Goal: Transaction & Acquisition: Purchase product/service

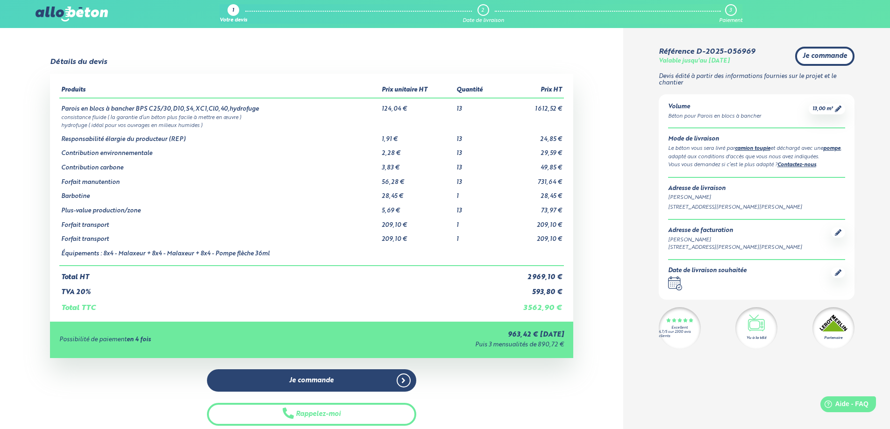
click at [821, 61] on link "Je commande" at bounding box center [824, 56] width 59 height 19
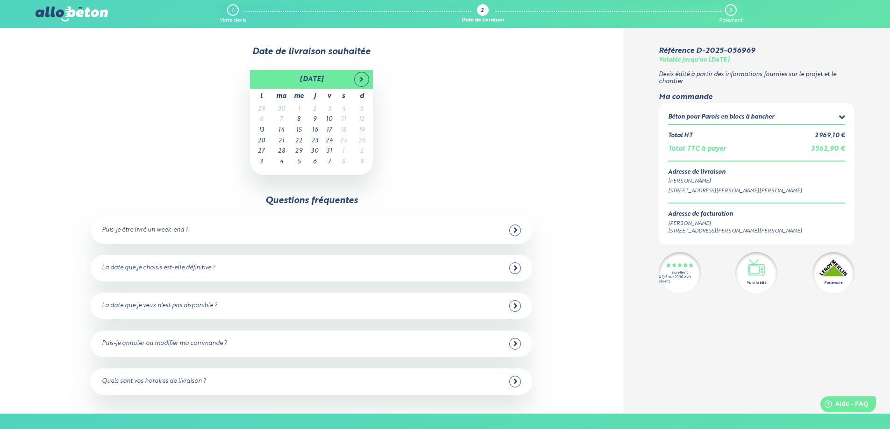
click at [319, 224] on div "Puis-je être livré un week-end ? Non malheureusement, nous n'avons pas de centr…" at bounding box center [311, 230] width 441 height 27
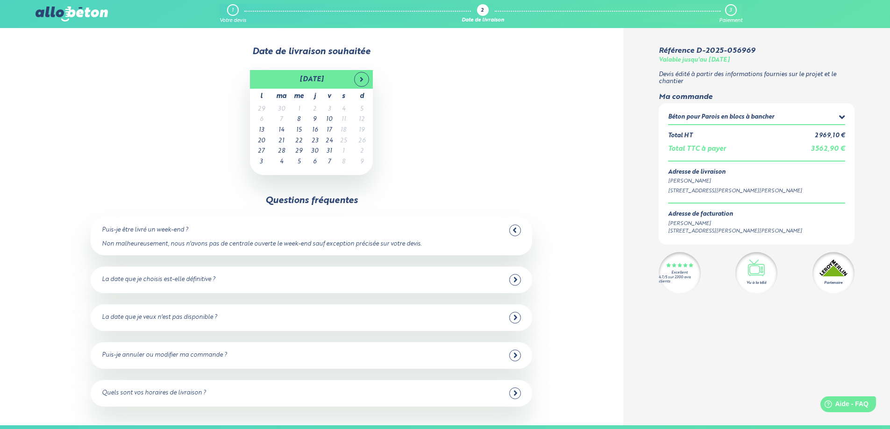
click at [319, 224] on div "Puis-je être livré un week-end ? Non malheureusement, nous n'avons pas de centr…" at bounding box center [311, 236] width 441 height 38
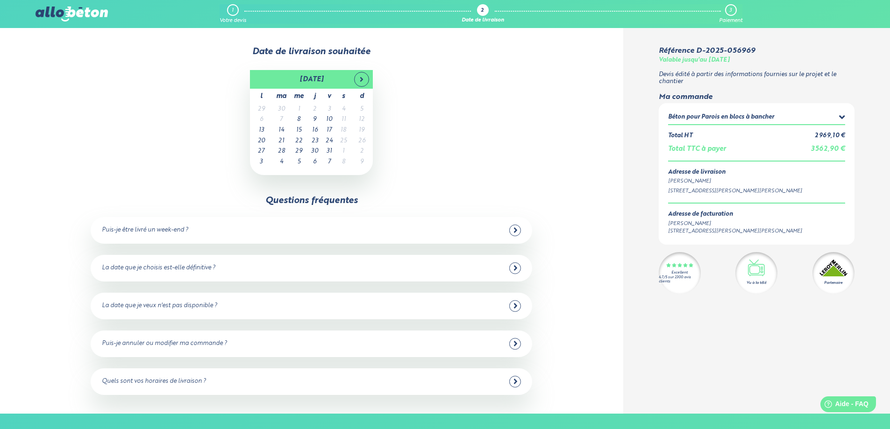
click at [354, 274] on div "La date que je choisis est-elle définitive ? Oui dans 98% des cas ! Vous pouvez…" at bounding box center [311, 268] width 441 height 27
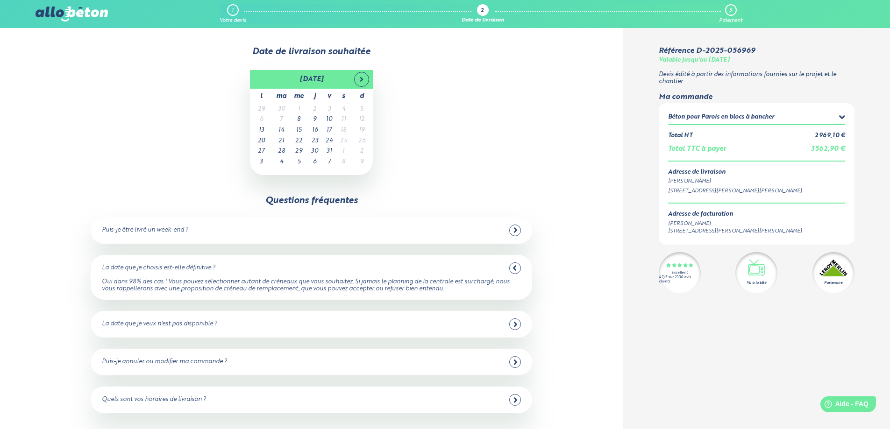
click at [354, 274] on div "La date que je choisis est-elle définitive ? Oui dans 98% des cas ! Vous pouvez…" at bounding box center [311, 277] width 441 height 45
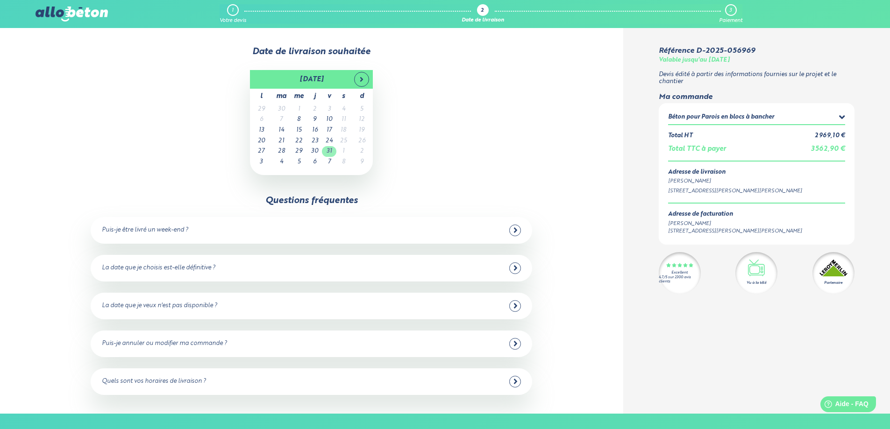
click at [331, 151] on td "31" at bounding box center [329, 151] width 14 height 11
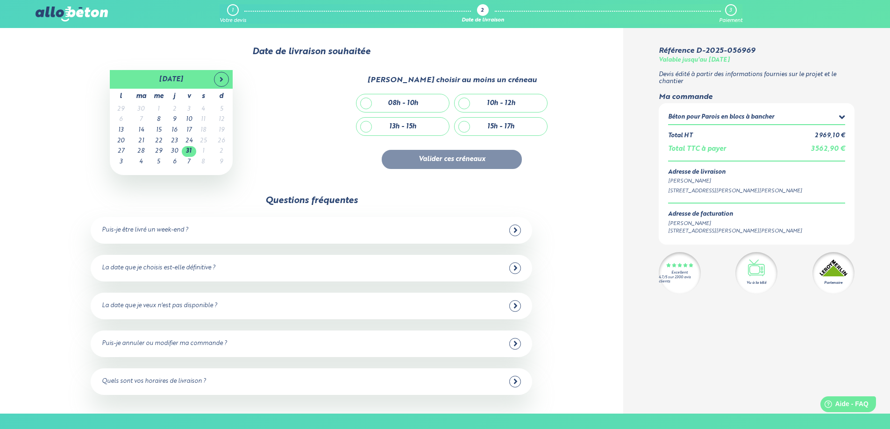
click at [367, 125] on div "13h - 15h" at bounding box center [402, 127] width 92 height 18
checkbox input "true"
click at [403, 154] on button "Valider ces créneaux" at bounding box center [452, 159] width 140 height 19
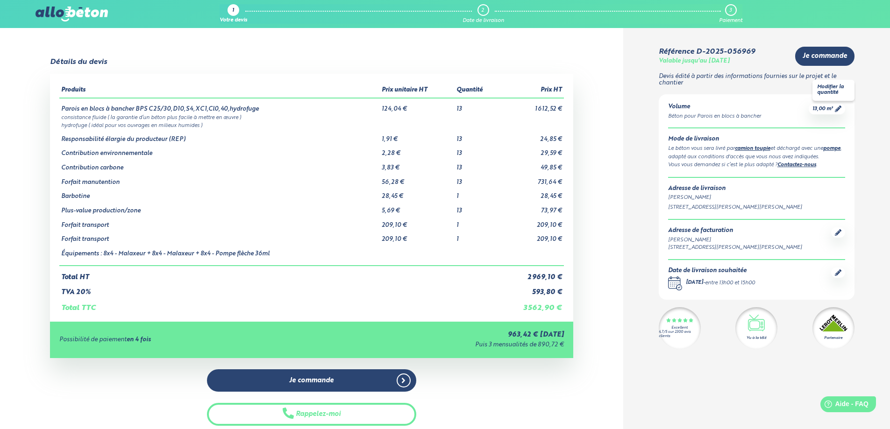
click at [831, 109] on span "13,00 m³" at bounding box center [822, 109] width 21 height 7
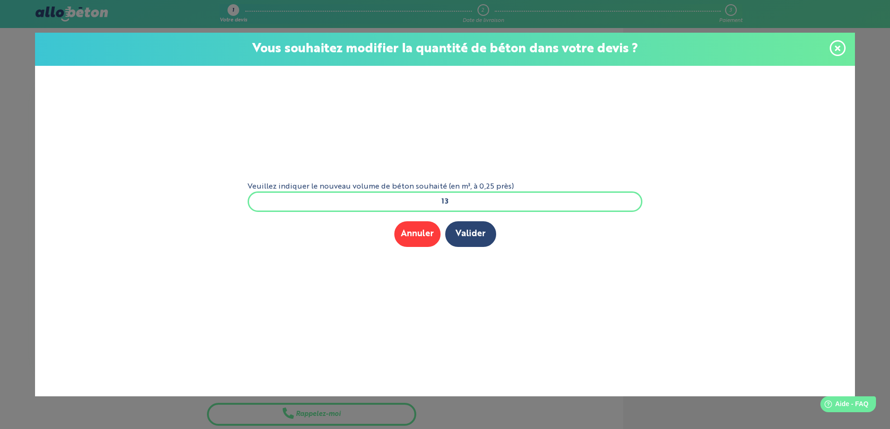
click at [463, 205] on input "13" at bounding box center [444, 201] width 395 height 21
type input "12"
click at [468, 233] on button "Valider" at bounding box center [470, 234] width 51 height 26
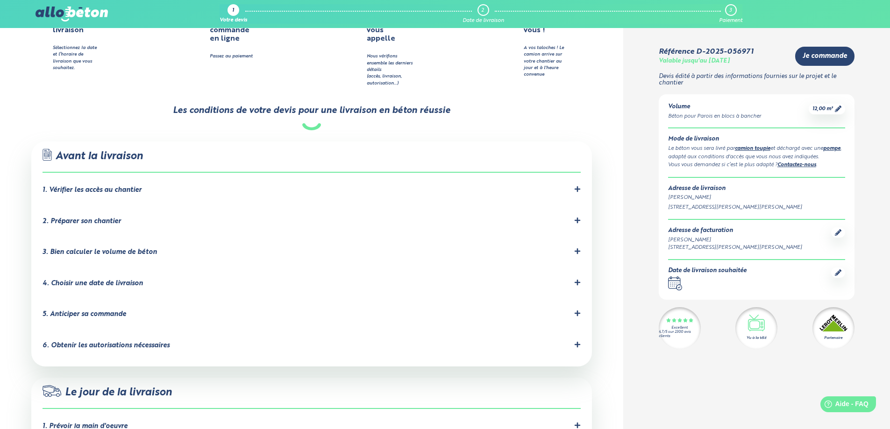
scroll to position [560, 0]
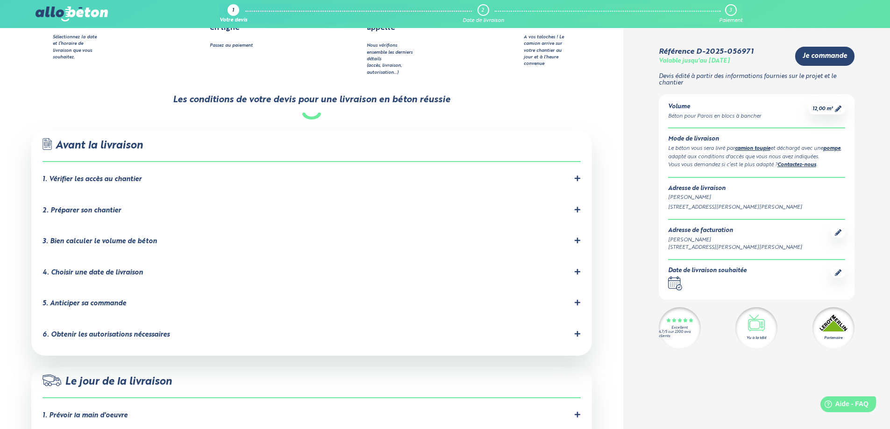
click at [125, 238] on div "3. Bien calculer le volume de béton" at bounding box center [99, 242] width 114 height 8
